Goal: Navigation & Orientation: Understand site structure

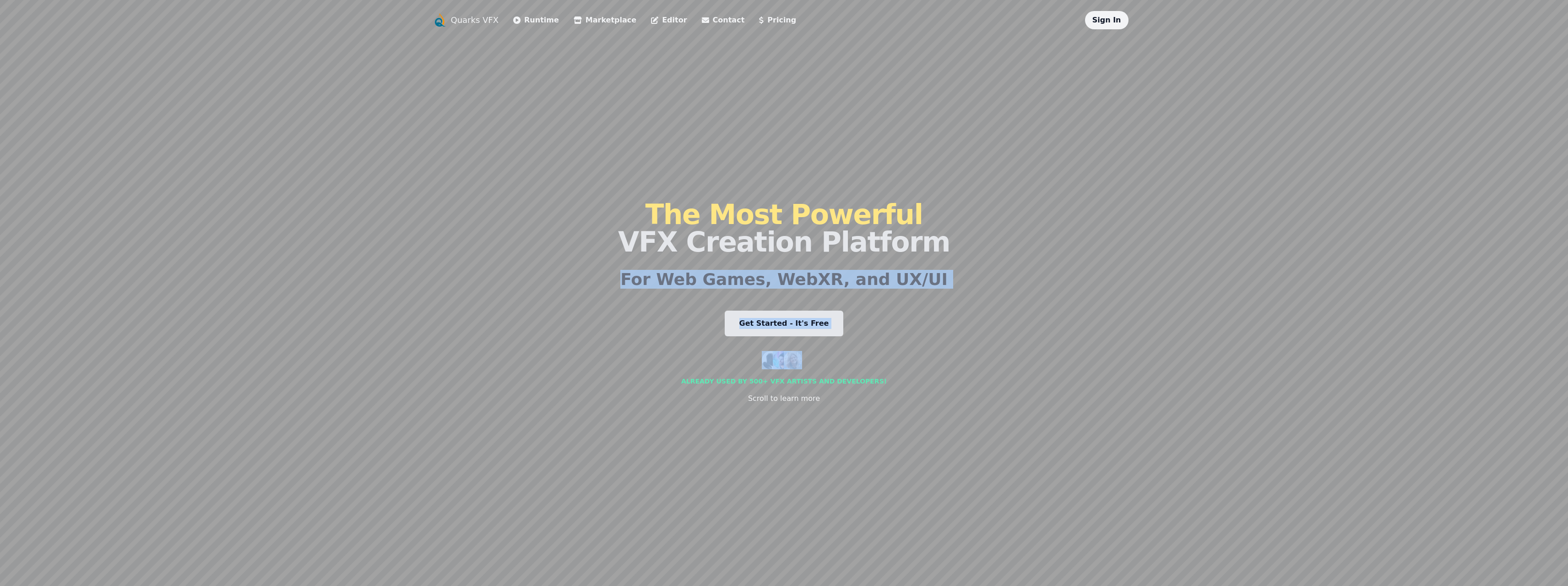
drag, startPoint x: 662, startPoint y: 361, endPoint x: 626, endPoint y: 268, distance: 99.7
click at [627, 274] on div "Quarks VFX Runtime Marketplace Editor Contact Pricing Sign In The Most Powerful…" at bounding box center [784, 293] width 703 height 564
click at [615, 272] on div "Quarks VFX Runtime Marketplace Editor Contact Pricing Sign In The Most Powerful…" at bounding box center [784, 293] width 703 height 564
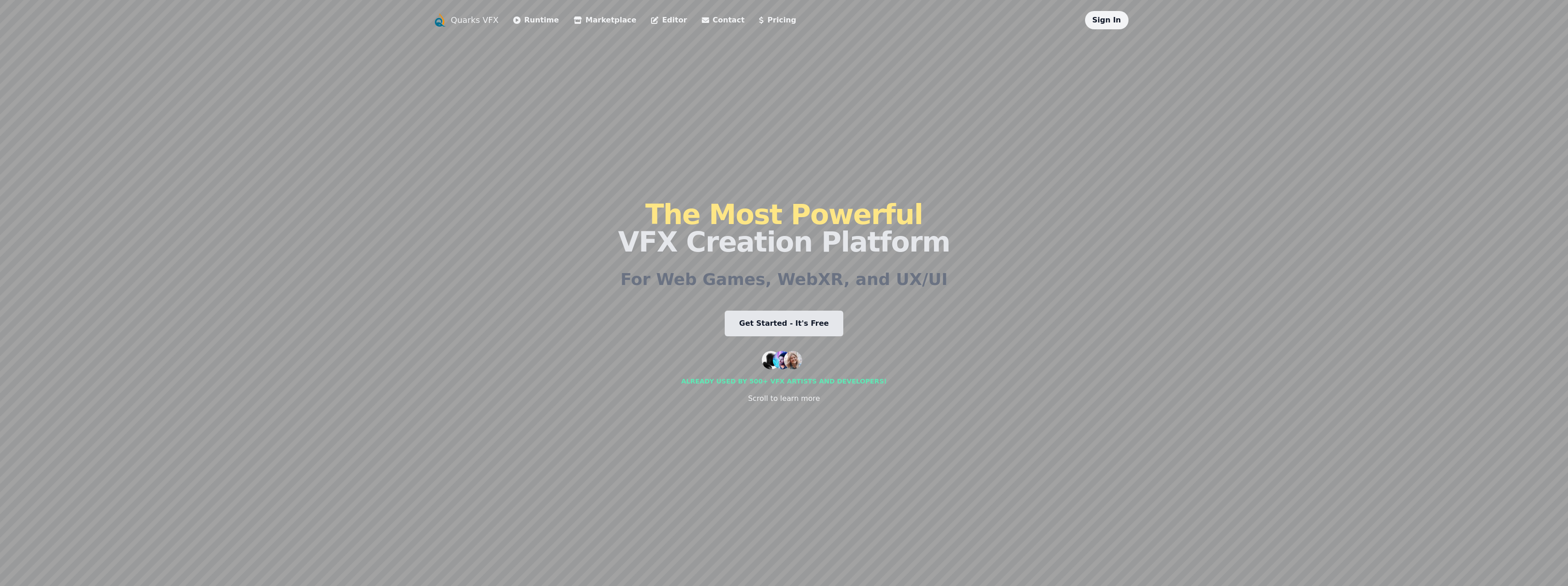
click at [522, 23] on link "Runtime" at bounding box center [536, 20] width 46 height 11
click at [651, 19] on link "Editor" at bounding box center [669, 20] width 36 height 11
click at [471, 21] on link "Quarks VFX" at bounding box center [475, 20] width 48 height 13
click at [759, 17] on link "Pricing" at bounding box center [777, 20] width 37 height 11
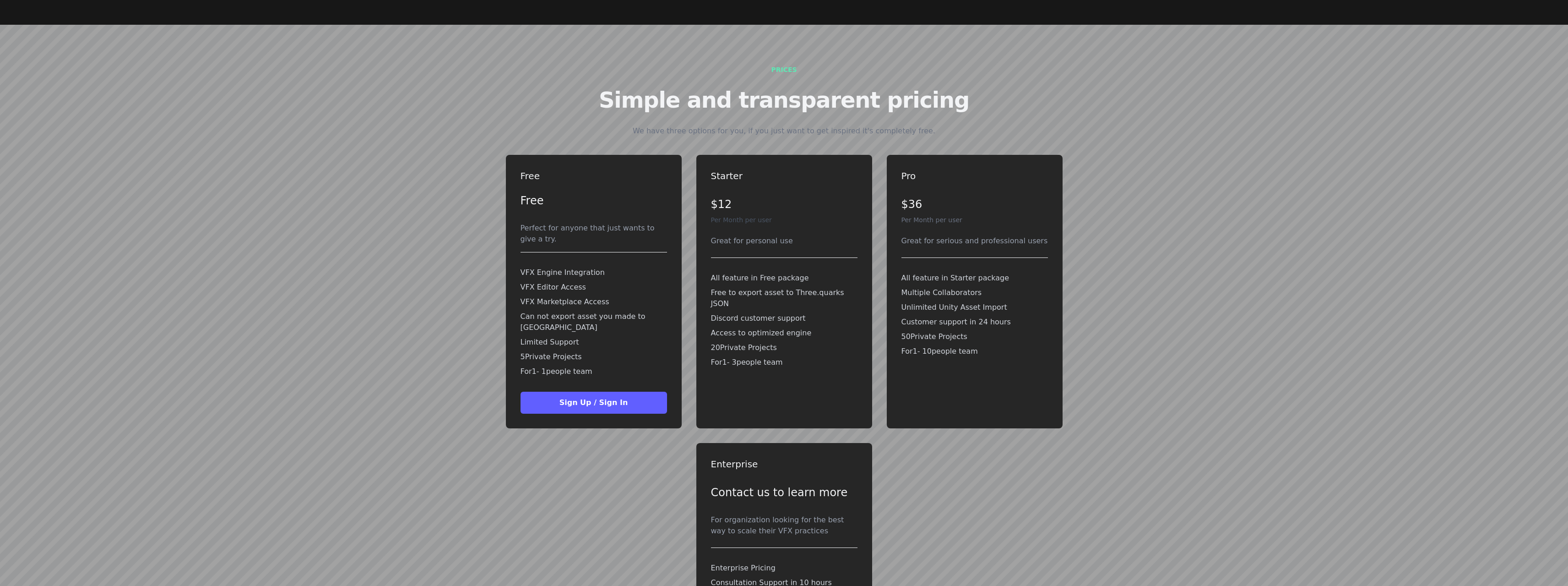
scroll to position [2489, 0]
